Goal: Task Accomplishment & Management: Manage account settings

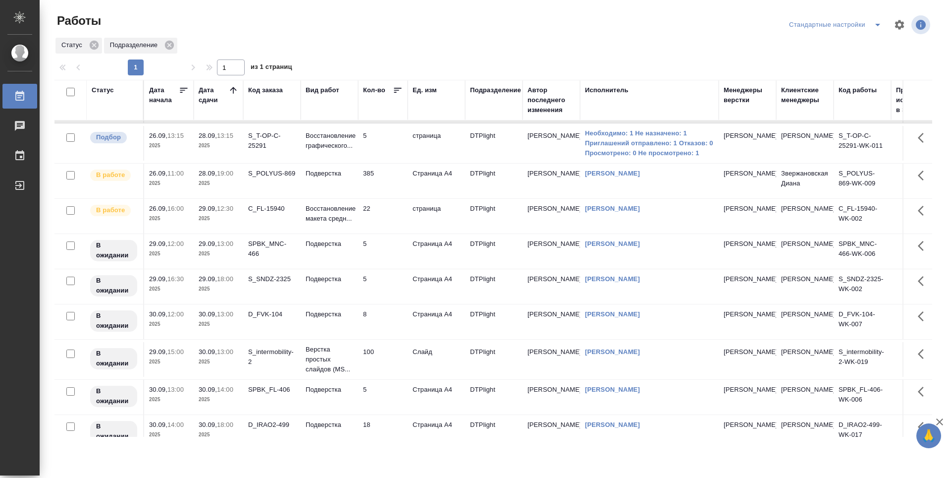
scroll to position [50, 0]
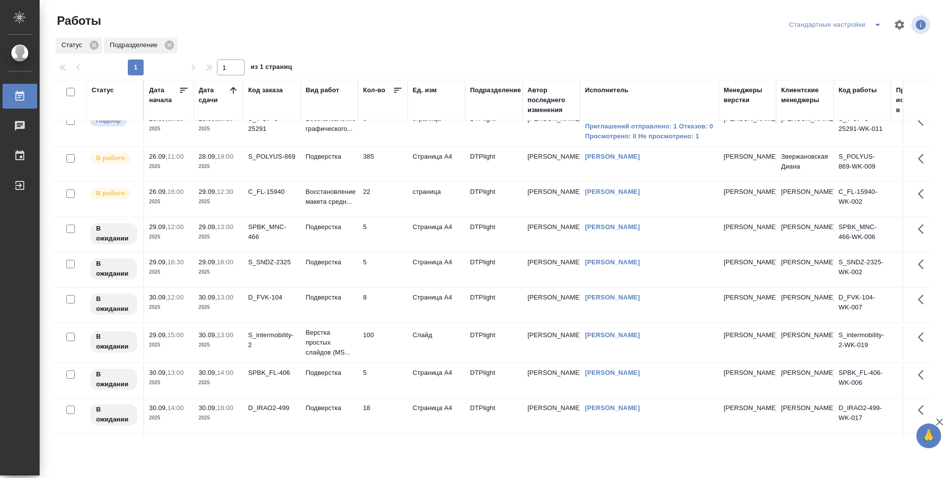
click at [381, 205] on td "22" at bounding box center [383, 199] width 50 height 35
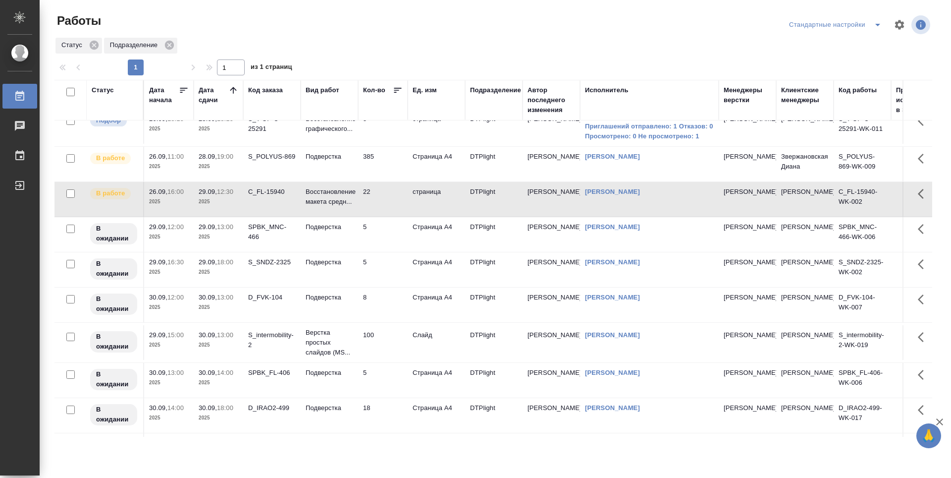
click at [381, 210] on td "22" at bounding box center [383, 199] width 50 height 35
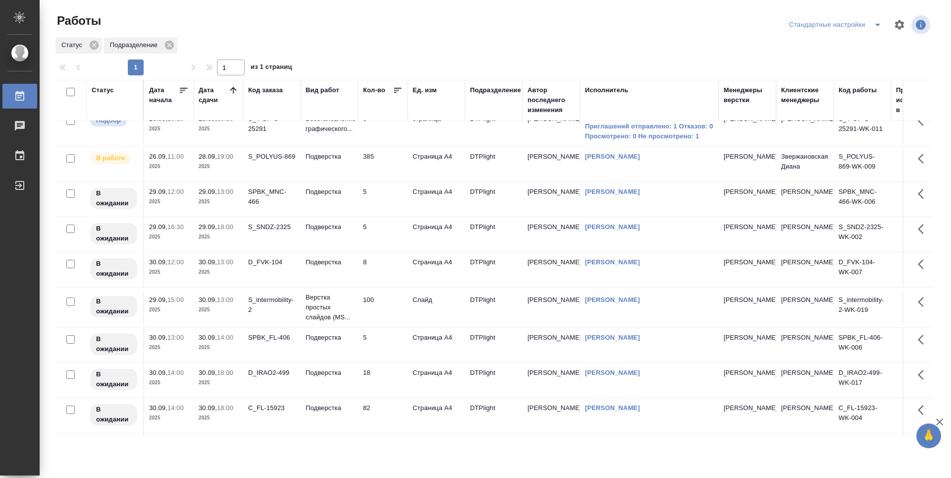
scroll to position [0, 0]
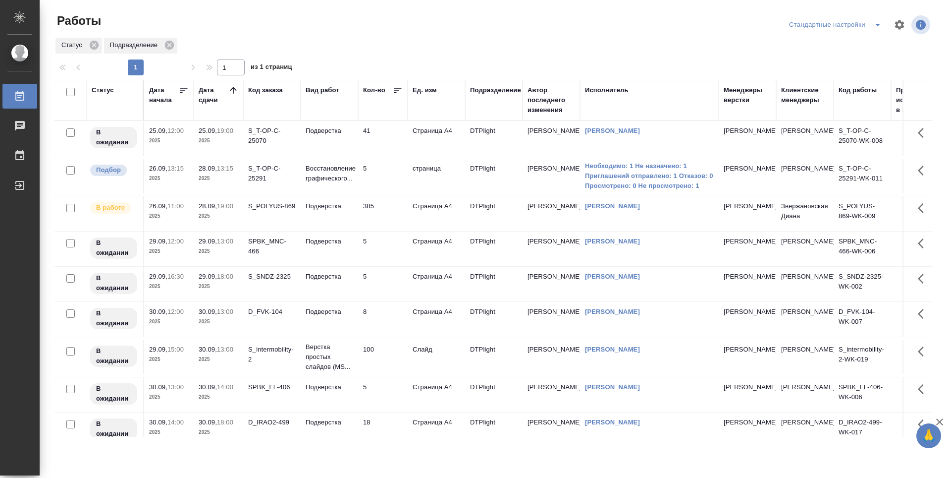
click at [388, 228] on td "385" at bounding box center [383, 213] width 50 height 35
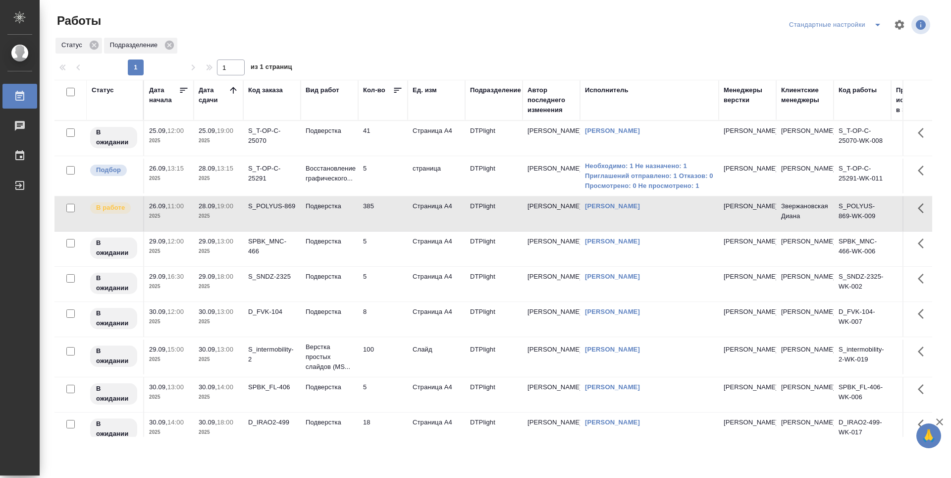
click at [388, 228] on td "385" at bounding box center [383, 213] width 50 height 35
click at [394, 265] on td "5" at bounding box center [383, 248] width 50 height 35
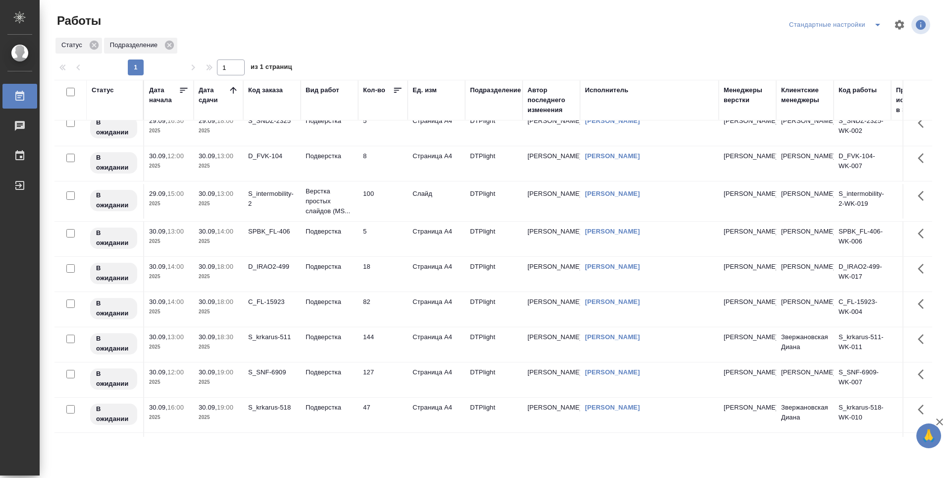
scroll to position [209, 0]
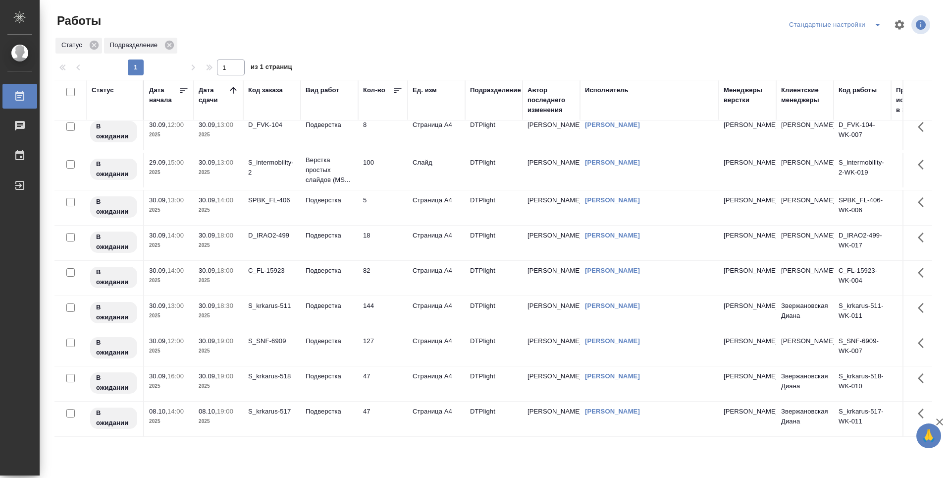
click at [218, 381] on p "2025" at bounding box center [219, 386] width 40 height 10
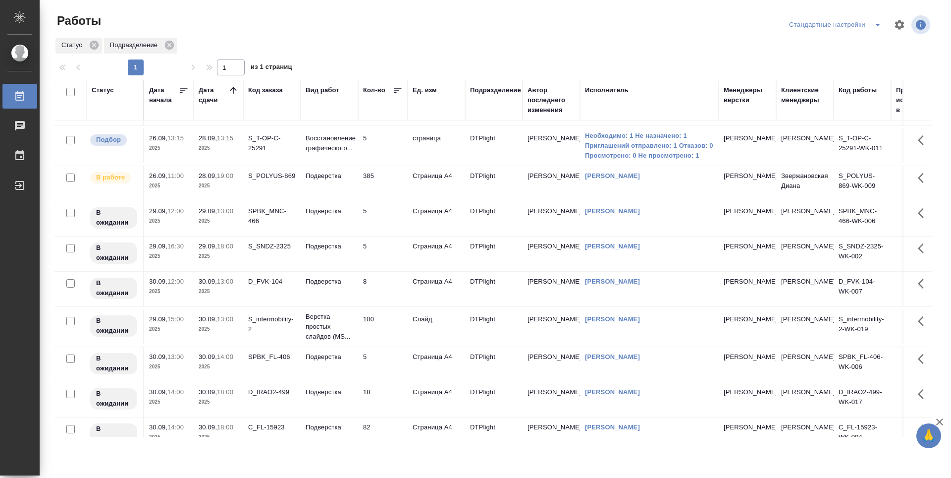
scroll to position [0, 0]
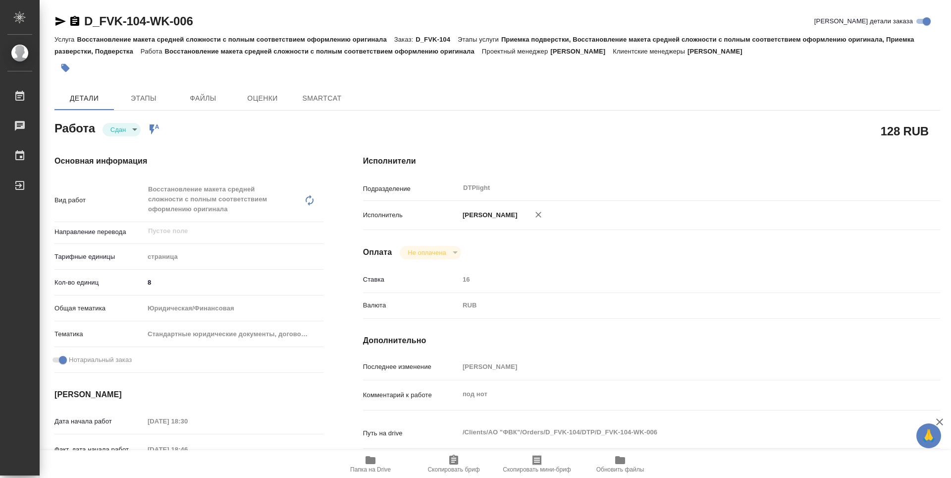
type textarea "x"
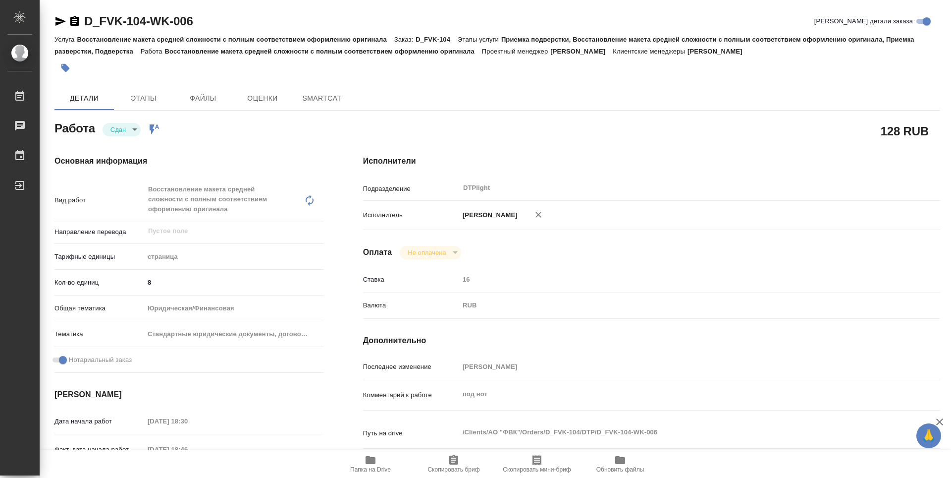
type textarea "x"
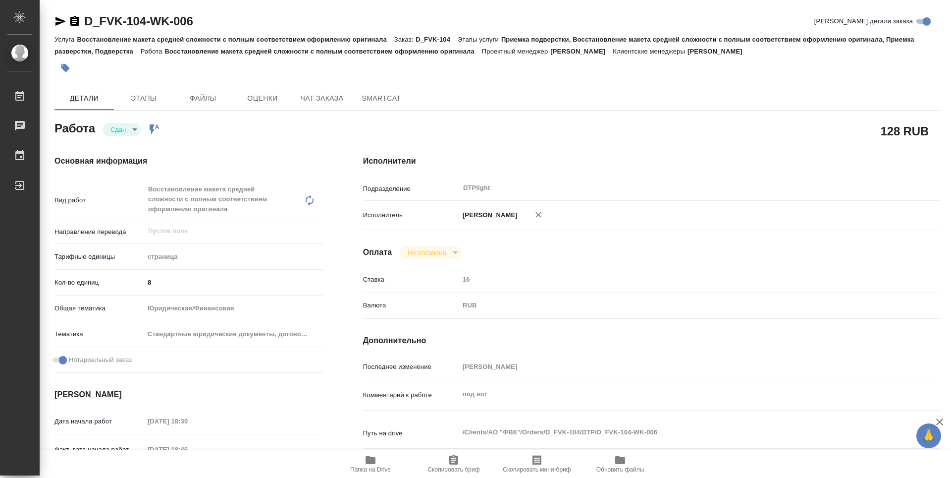
type textarea "x"
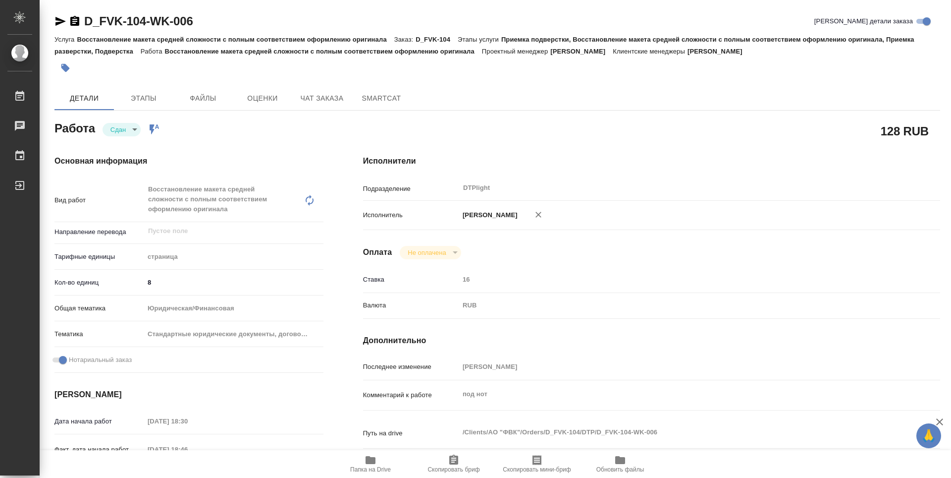
type textarea "x"
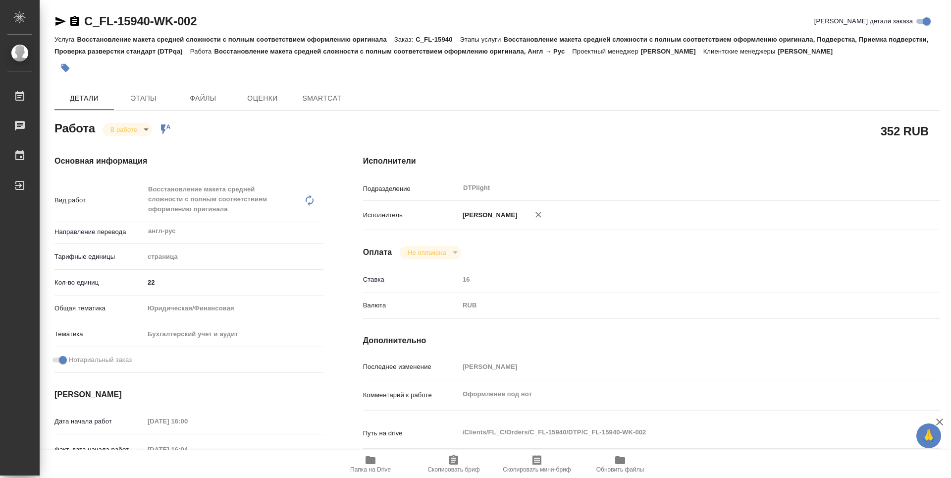
type textarea "x"
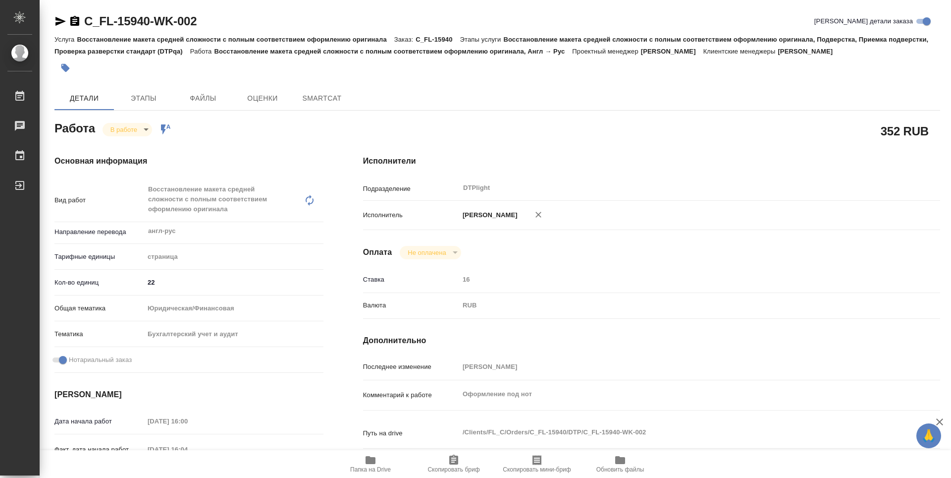
type textarea "x"
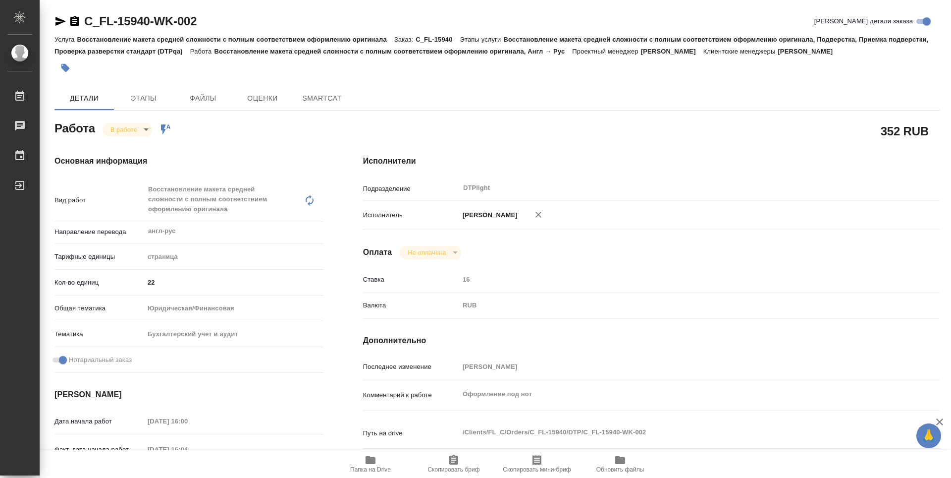
type textarea "x"
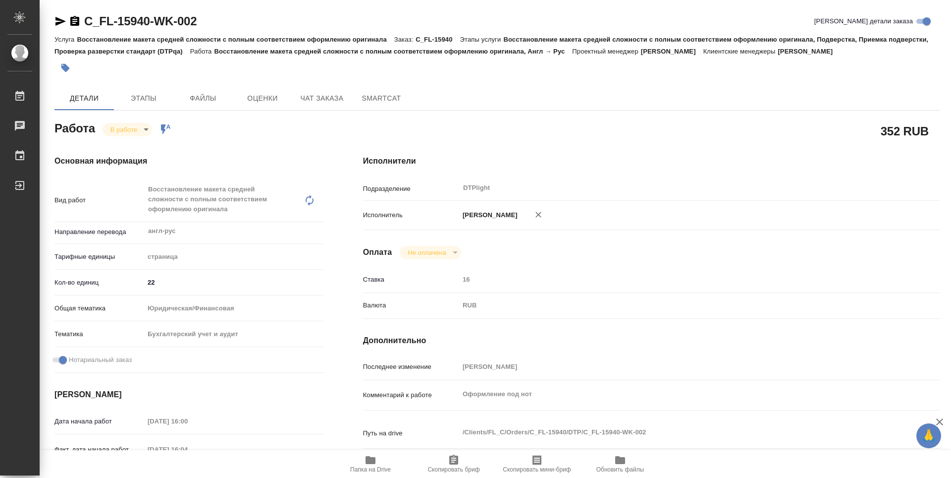
type textarea "x"
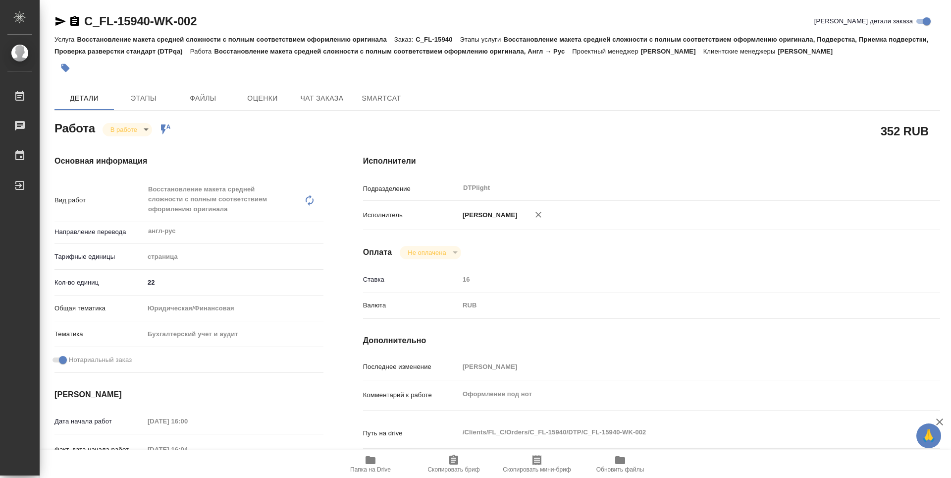
click at [355, 125] on div "352 RUB" at bounding box center [651, 131] width 617 height 64
type textarea "x"
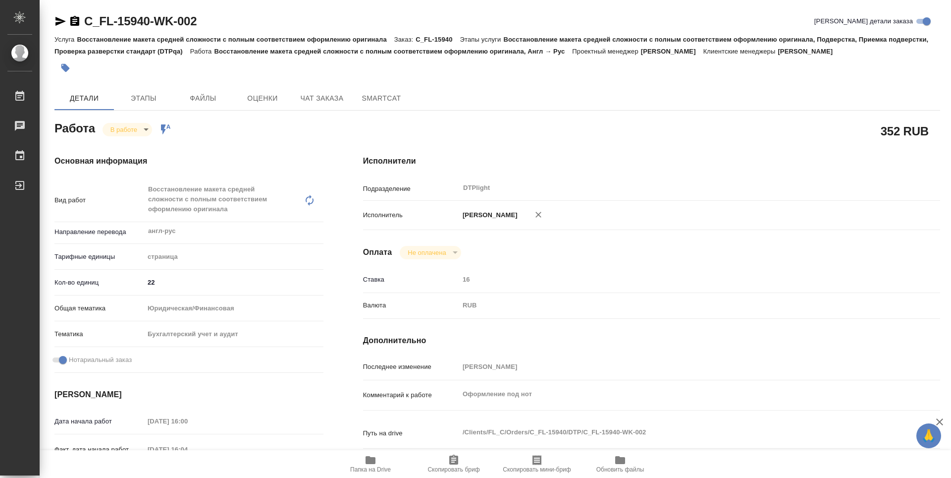
type textarea "x"
click at [364, 466] on span "Папка на Drive" at bounding box center [370, 469] width 41 height 7
click at [146, 134] on body "🙏 .cls-1 fill:#fff; AWATERA Guselnikov Roman Работы 0 Чаты График Выйти C_FL-15…" at bounding box center [475, 239] width 951 height 478
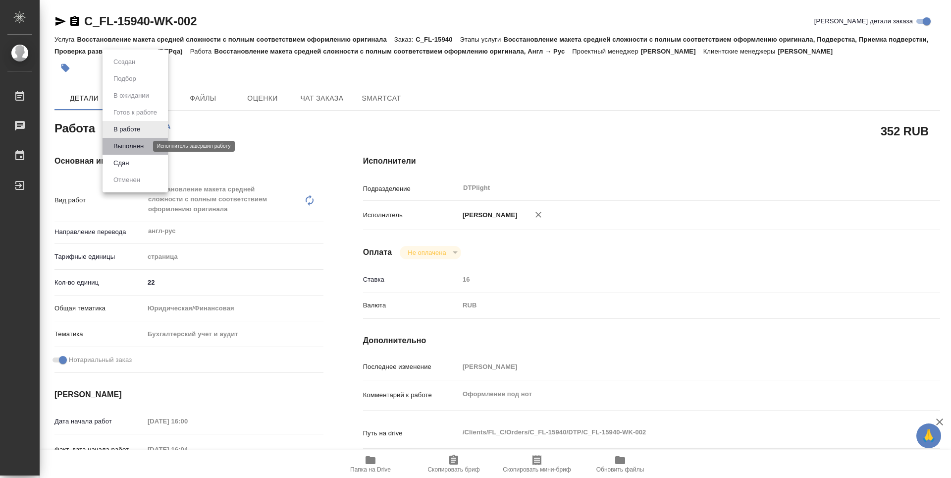
click at [134, 151] on button "Выполнен" at bounding box center [128, 146] width 36 height 11
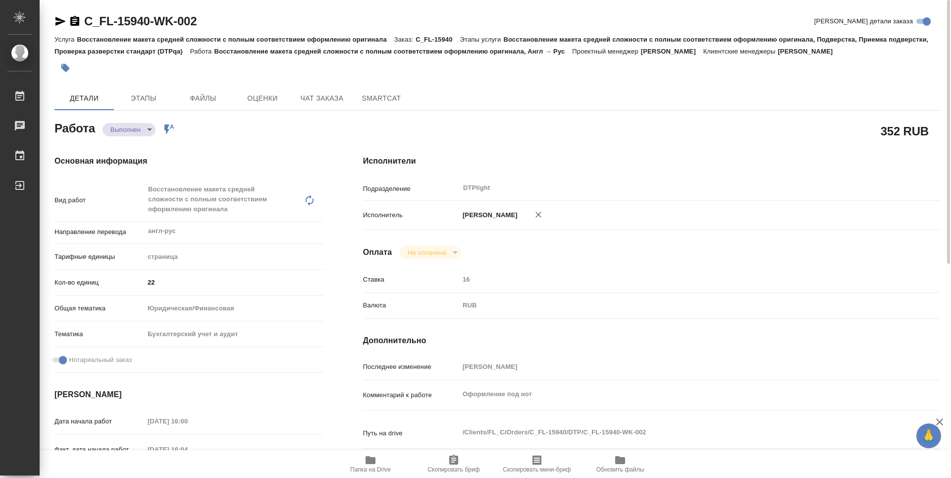
type textarea "x"
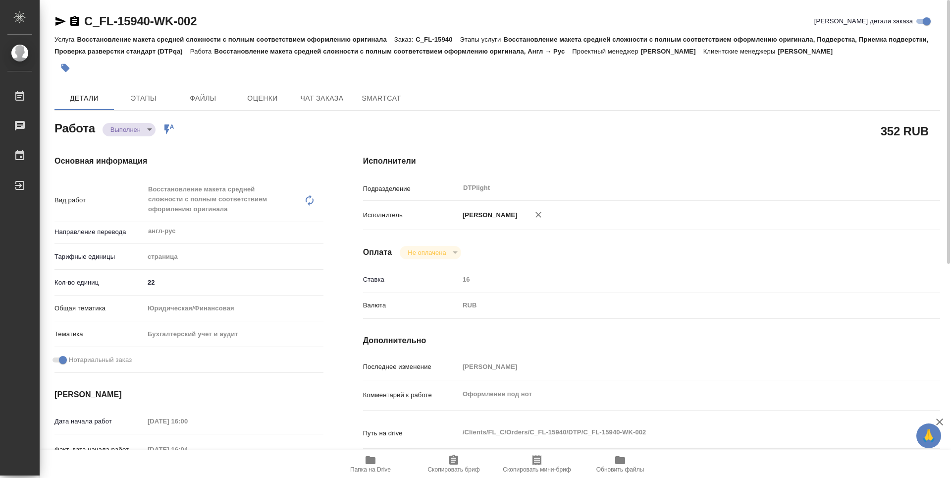
type textarea "x"
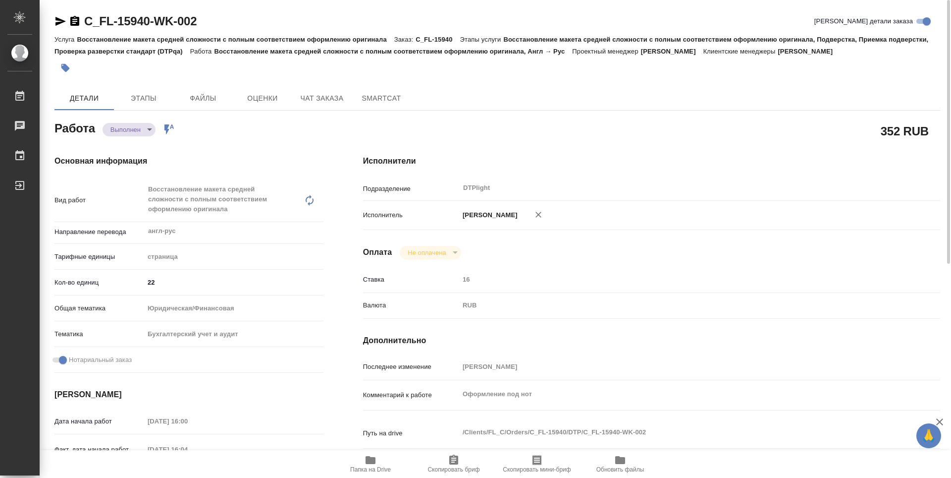
click at [74, 25] on icon "button" at bounding box center [74, 21] width 9 height 10
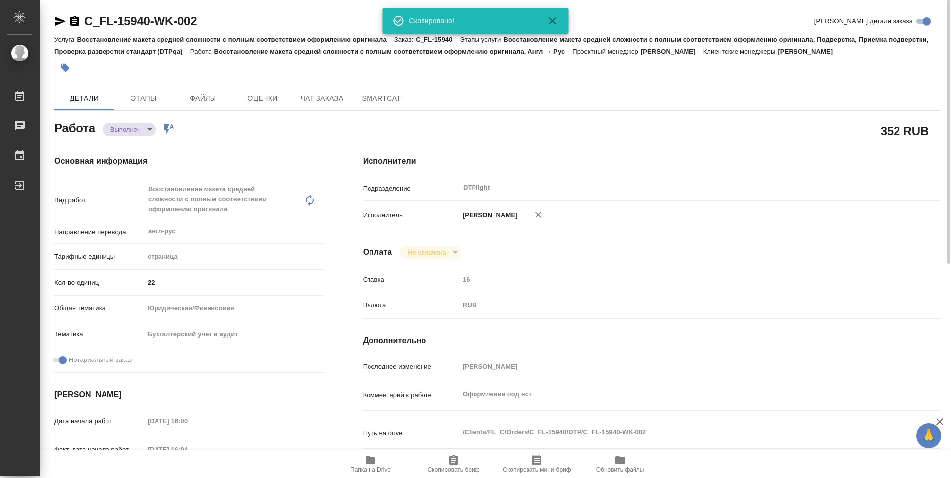
type textarea "x"
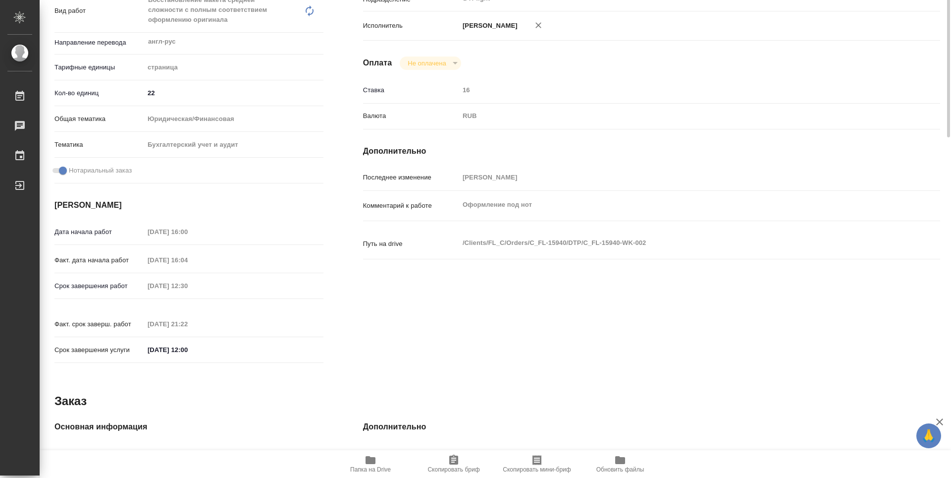
scroll to position [41, 0]
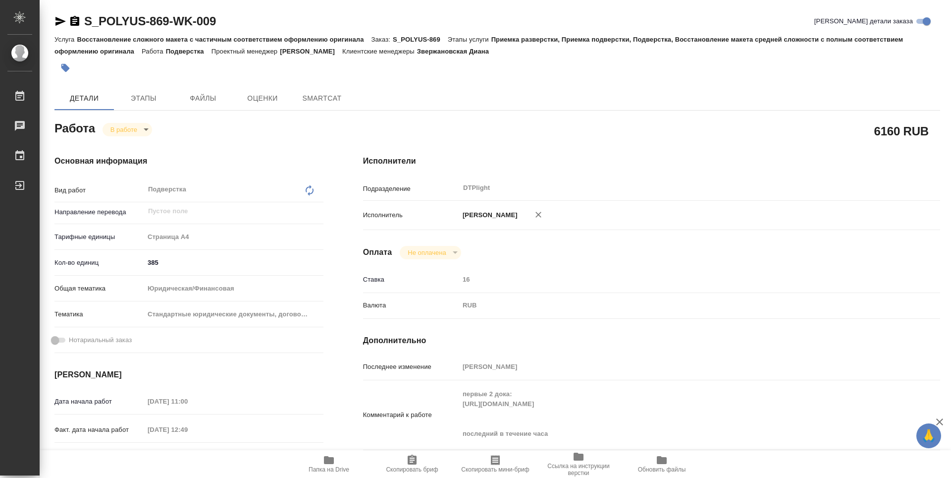
type textarea "x"
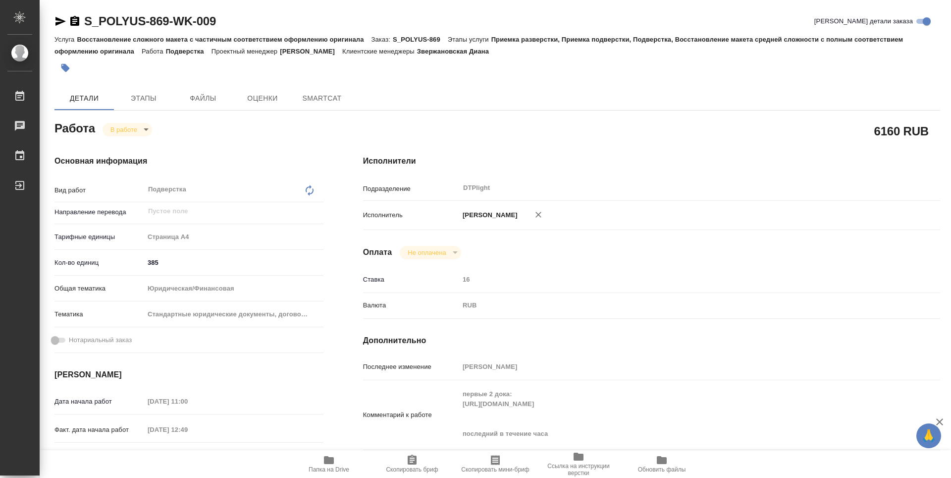
type textarea "x"
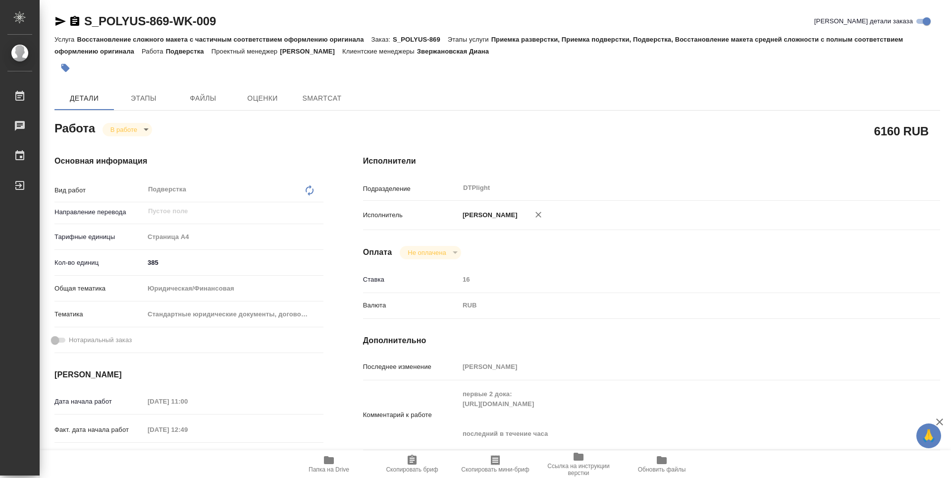
type textarea "x"
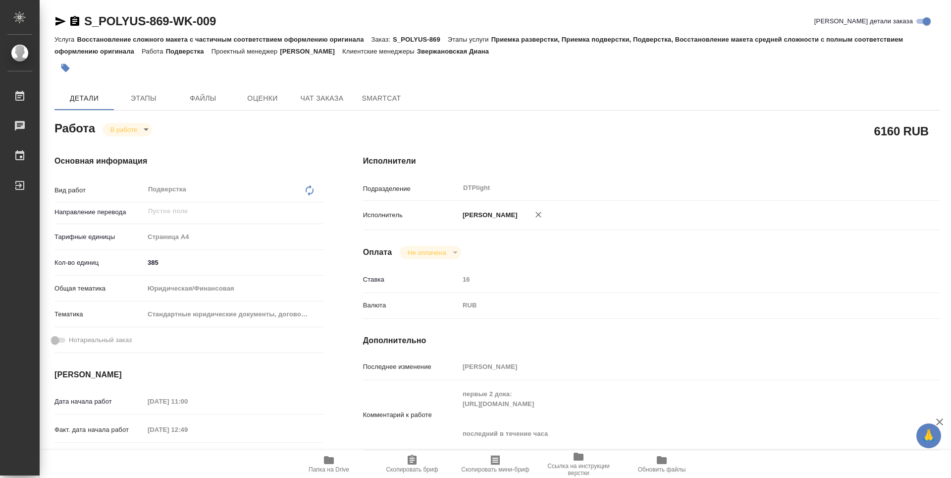
type textarea "x"
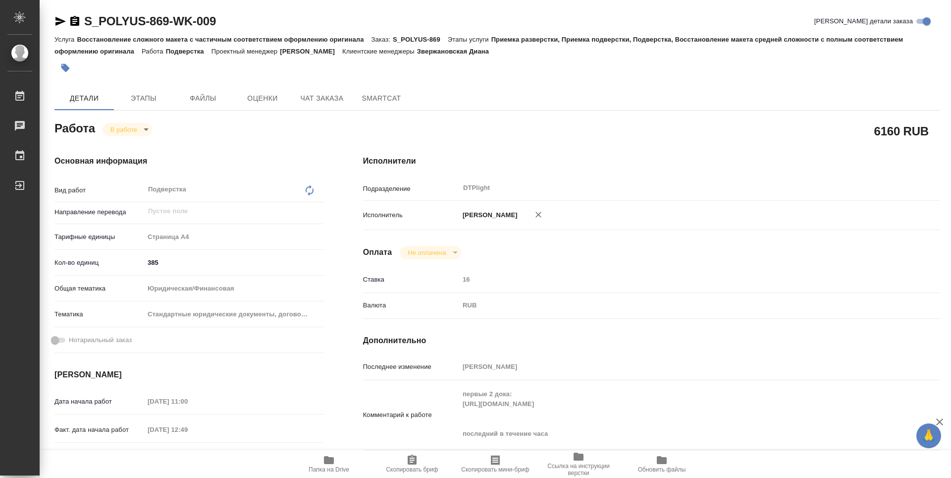
type textarea "x"
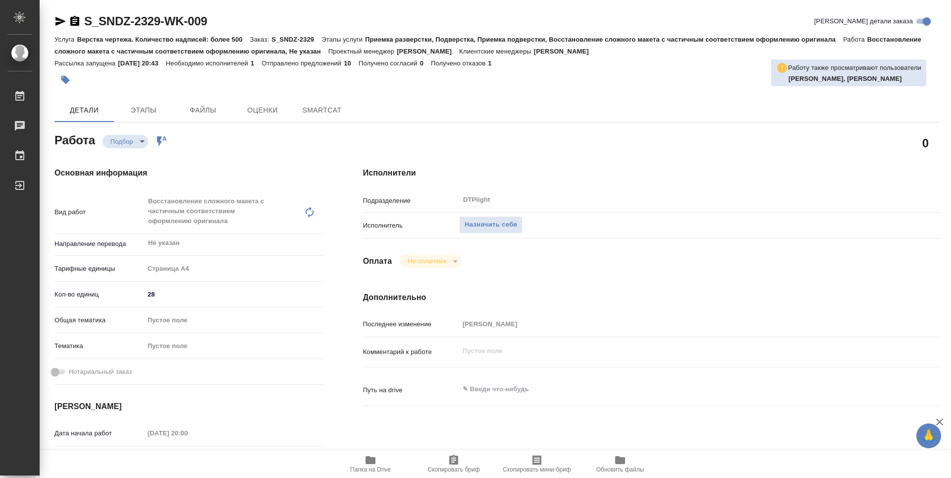
type textarea "x"
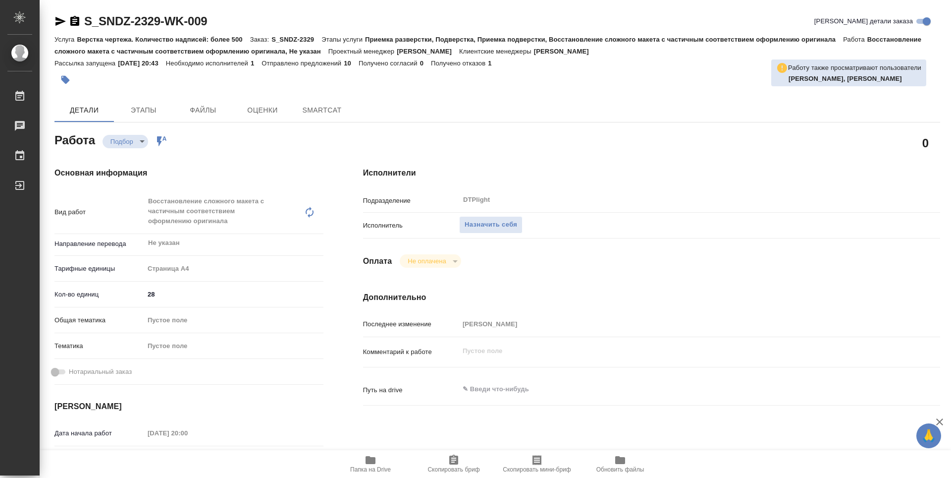
type textarea "x"
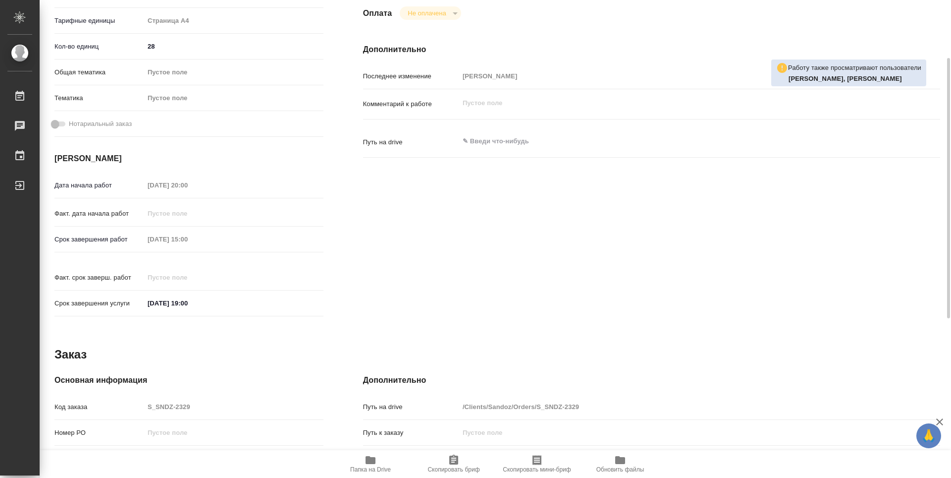
type textarea "x"
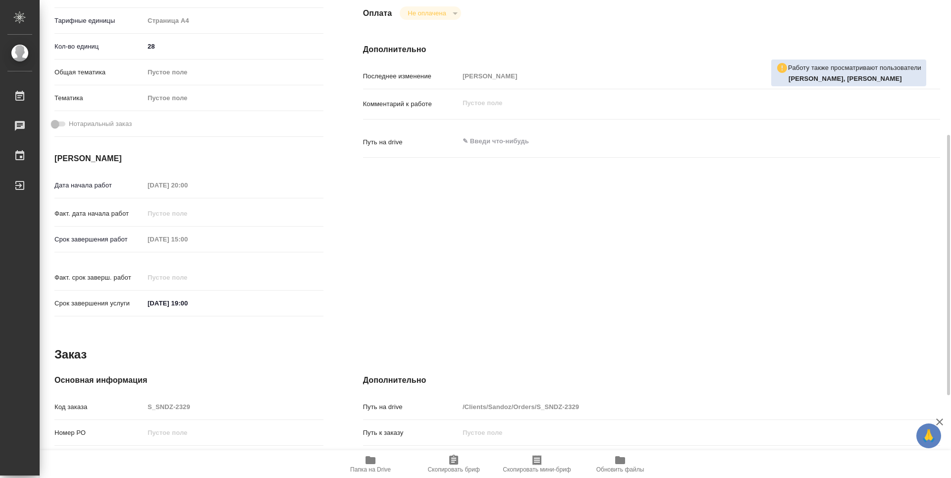
scroll to position [399, 0]
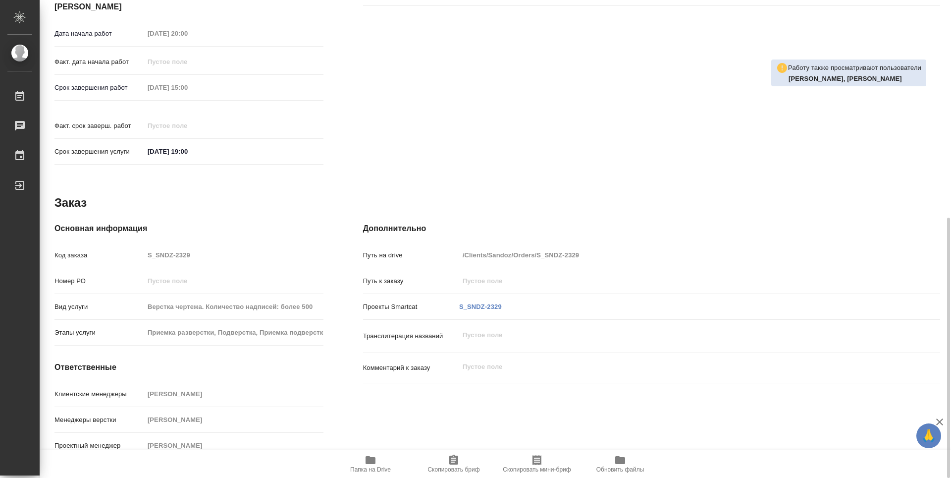
type textarea "x"
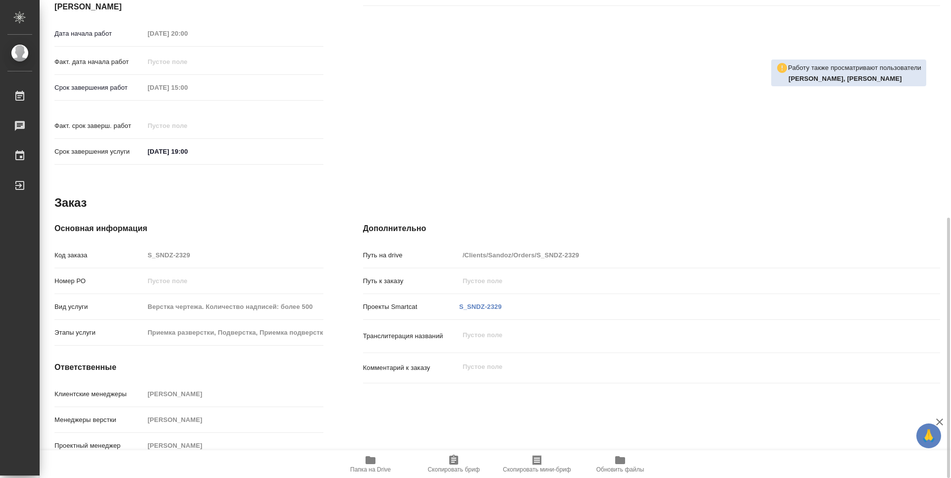
click at [365, 466] on span "Папка на Drive" at bounding box center [370, 469] width 41 height 7
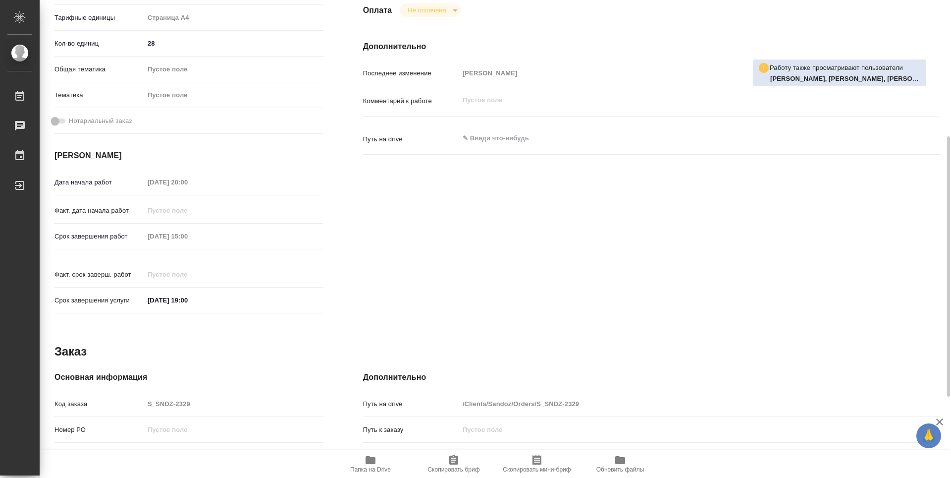
scroll to position [102, 0]
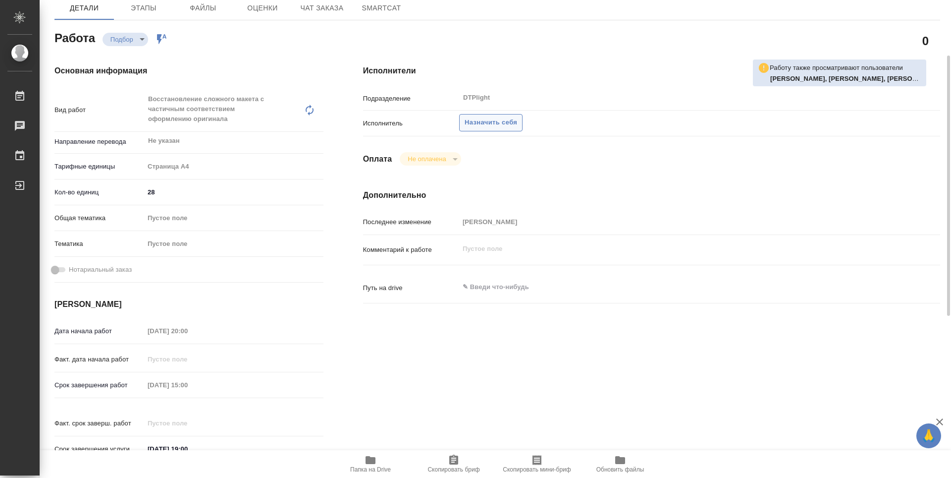
click at [505, 118] on span "Назначить себя" at bounding box center [491, 122] width 53 height 11
type textarea "x"
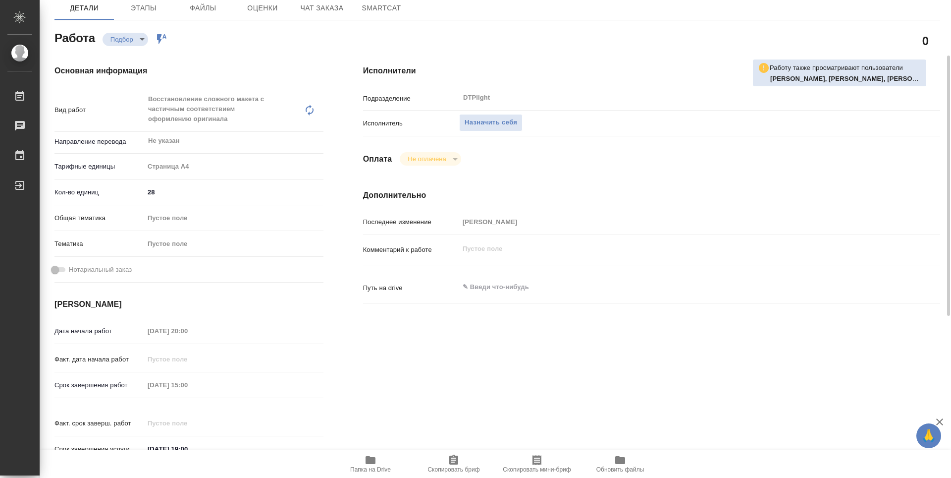
type textarea "x"
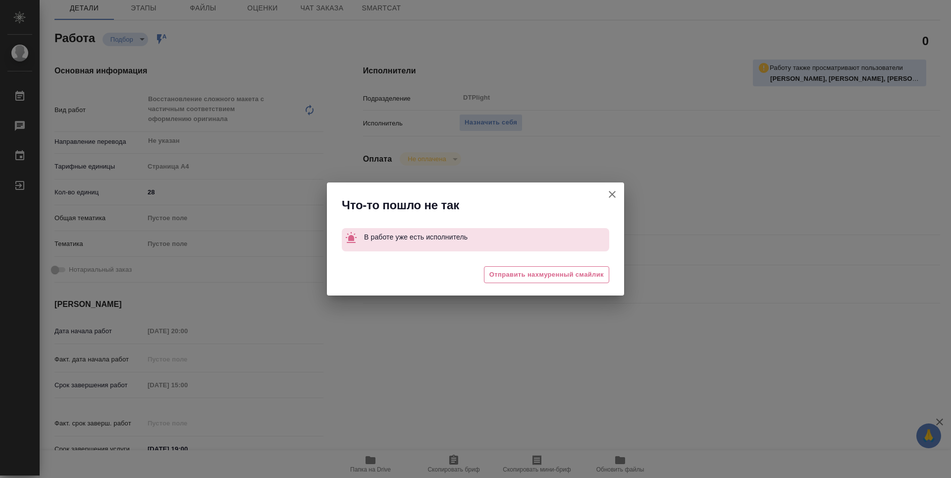
click at [612, 192] on icon "button" at bounding box center [612, 194] width 12 height 12
type textarea "x"
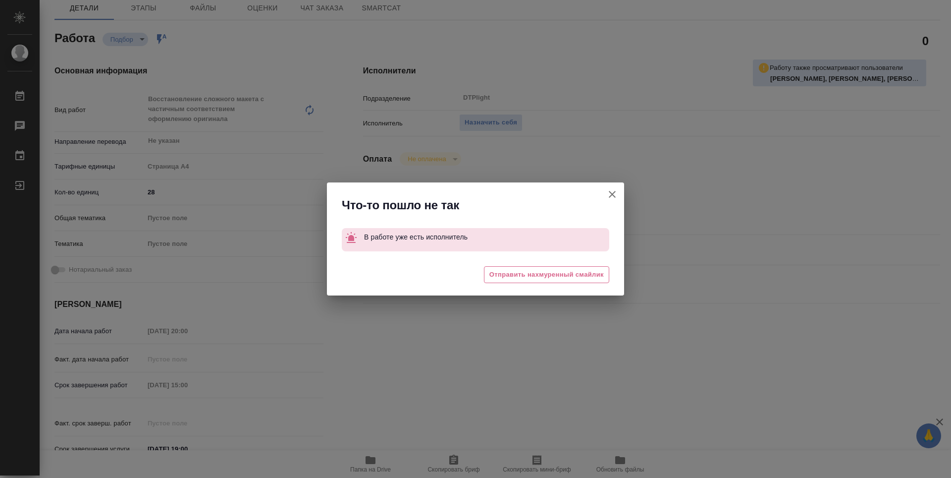
type textarea "x"
